Goal: Communication & Community: Answer question/provide support

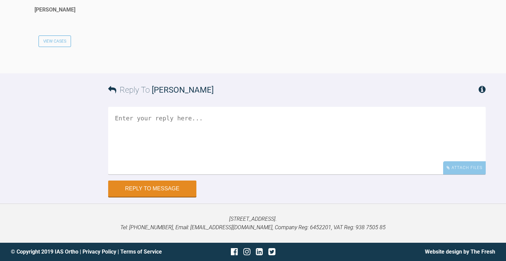
scroll to position [3190, 0]
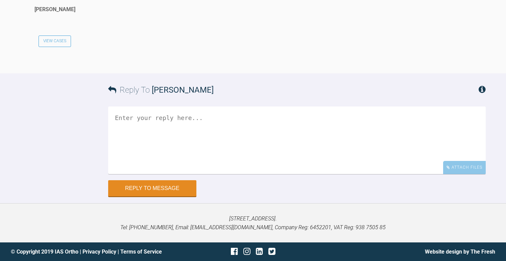
click at [188, 174] on textarea at bounding box center [297, 141] width 378 height 68
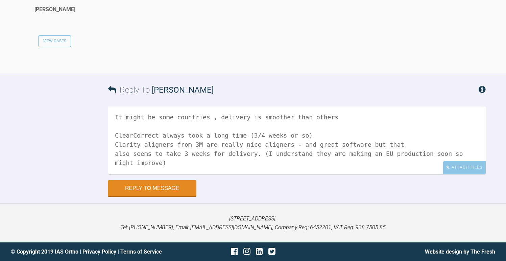
scroll to position [66, 0]
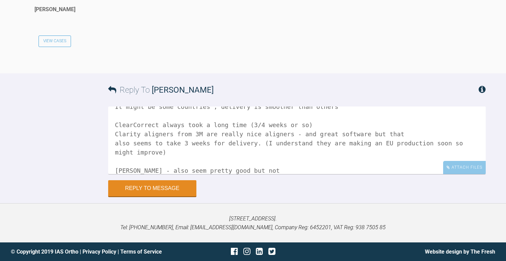
click at [134, 174] on textarea "Hi Teemu I use a few systems- they all seem to vary with aligner delivery. Sure…" at bounding box center [297, 141] width 378 height 68
click at [304, 174] on textarea "Hi Teemu I use a few systems- they all seem to vary with aligner delivery. Sure…" at bounding box center [297, 141] width 378 height 68
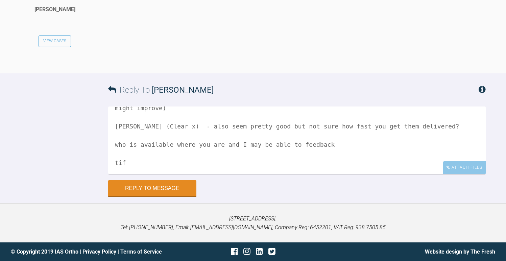
scroll to position [3275, 0]
type textarea "Hi Teemu I use a few systems- they all seem to vary with aligner delivery. Sure…"
click at [180, 185] on button "Reply to Message" at bounding box center [152, 189] width 88 height 16
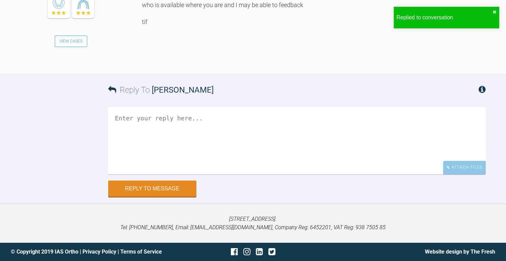
scroll to position [3246, 0]
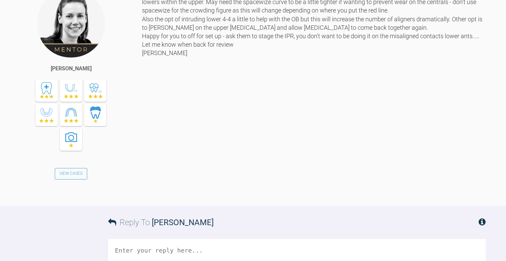
scroll to position [585, 0]
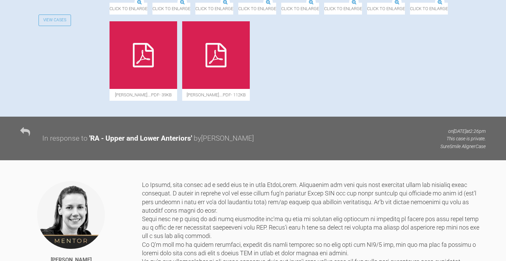
scroll to position [11, 0]
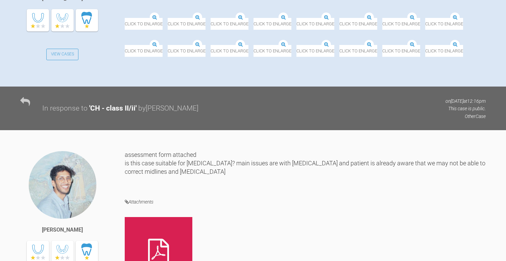
scroll to position [104, 0]
